Goal: Find contact information: Find contact information

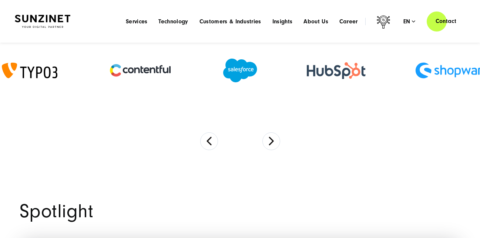
scroll to position [522, 0]
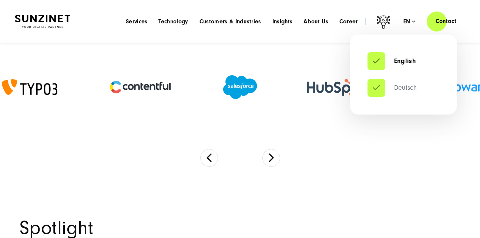
click at [397, 85] on link "Deutsch" at bounding box center [392, 87] width 49 height 7
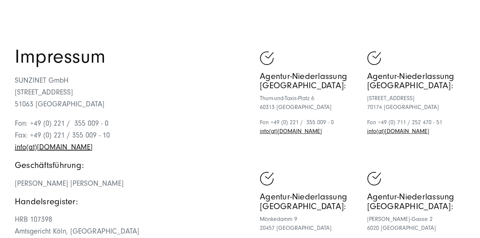
scroll to position [74, 0]
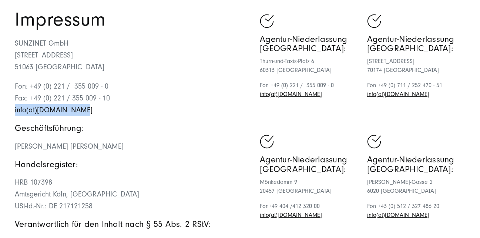
drag, startPoint x: 80, startPoint y: 108, endPoint x: 15, endPoint y: 108, distance: 65.5
click at [15, 108] on p "Fon: +49 (0) 221 / 355 009 - 0 Fax: +49 (0) 221 / 355 009 - 10 info(at)sunzinet…" at bounding box center [127, 98] width 225 height 36
copy link "info(at)sunzinet.com"
drag, startPoint x: 134, startPoint y: 146, endPoint x: 63, endPoint y: 145, distance: 71.1
click at [63, 145] on p "Georges D.M. Wolff, Theresa Gruhler" at bounding box center [127, 146] width 225 height 12
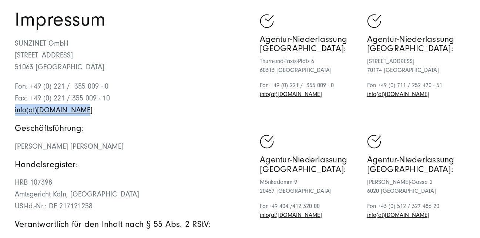
click at [63, 145] on span "Georges D.M. Wolff, Theresa Gruhler" at bounding box center [69, 146] width 109 height 8
copy span "Wolff, Theresa Gruhler"
